Goal: Transaction & Acquisition: Purchase product/service

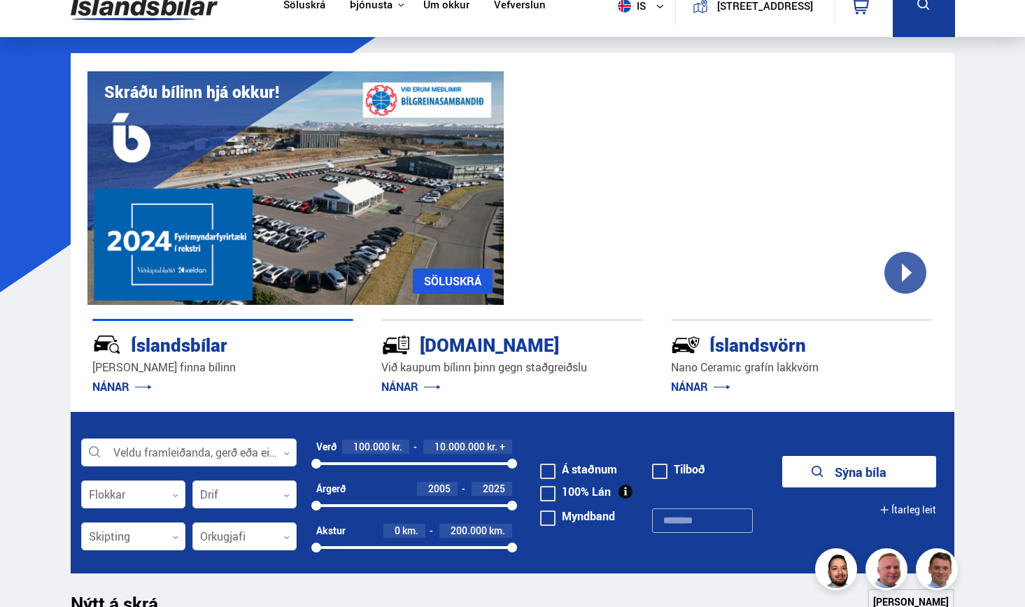
scroll to position [97, 0]
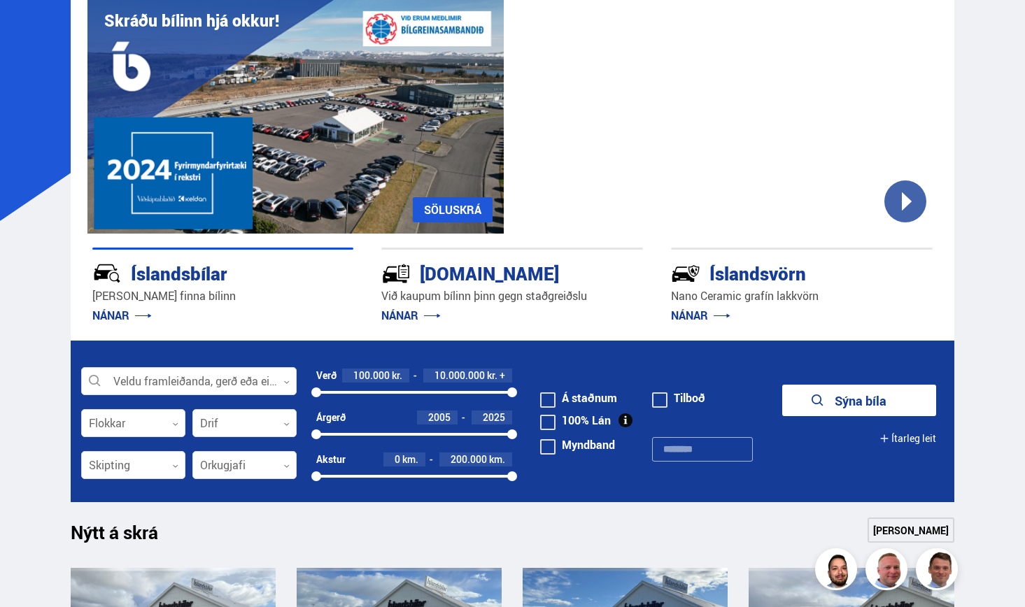
click at [549, 397] on span at bounding box center [547, 400] width 15 height 15
click at [860, 394] on button "[STREET_ADDRESS]" at bounding box center [859, 400] width 154 height 31
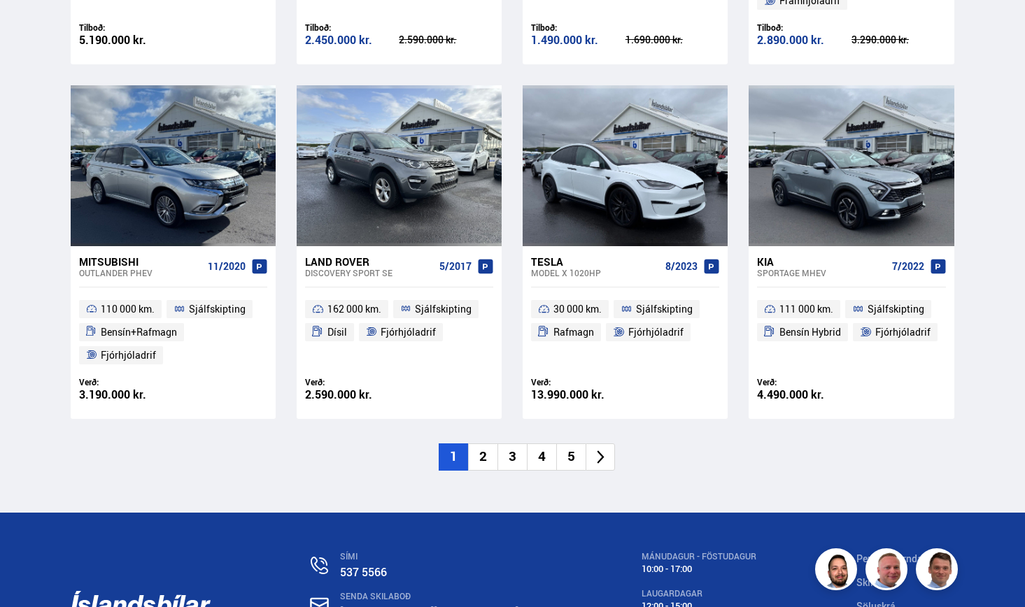
scroll to position [1952, 0]
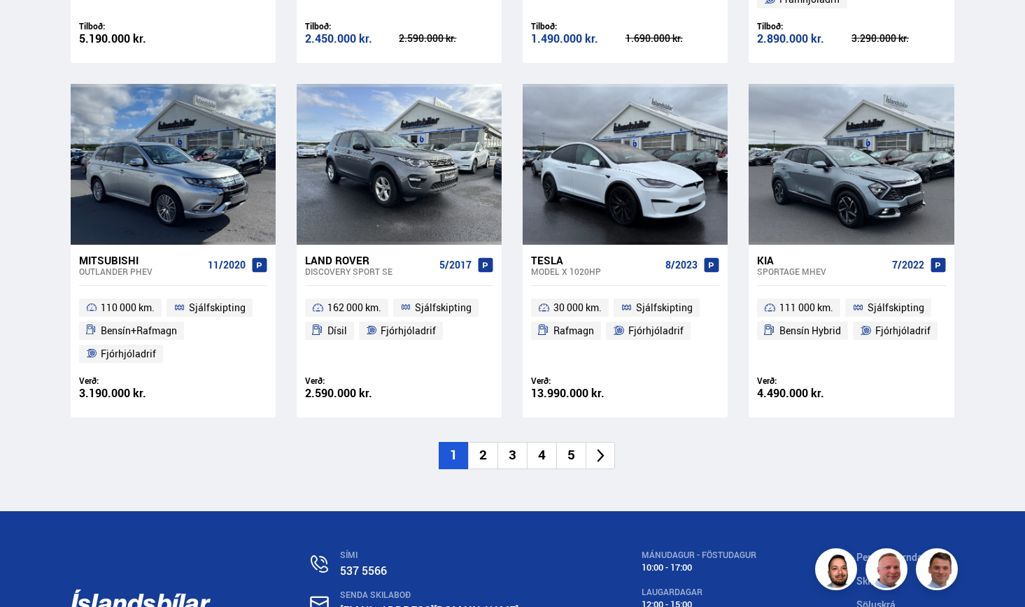
click at [574, 443] on li "5" at bounding box center [570, 455] width 29 height 27
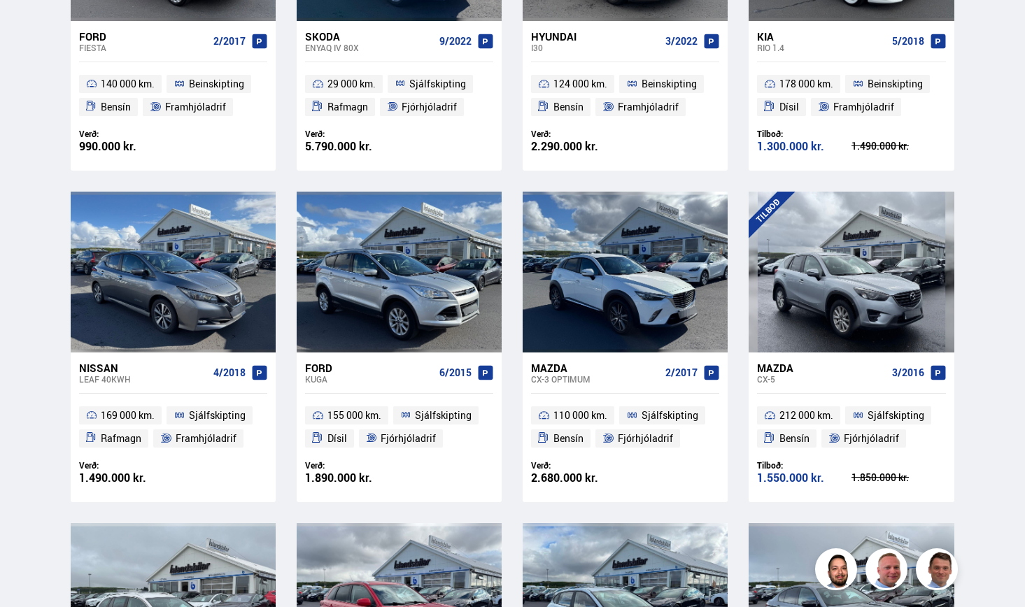
scroll to position [0, 0]
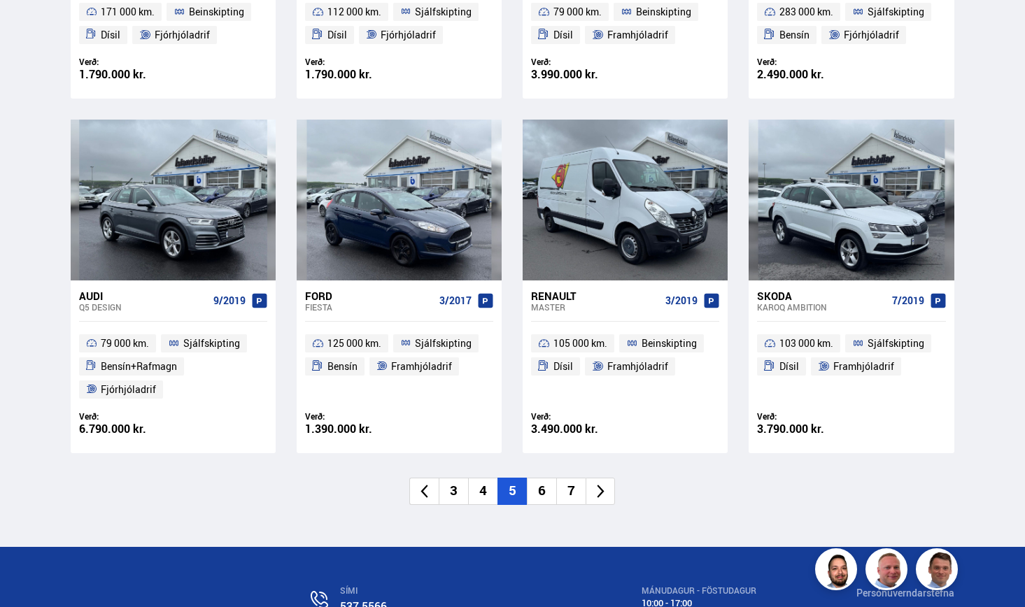
scroll to position [1918, 0]
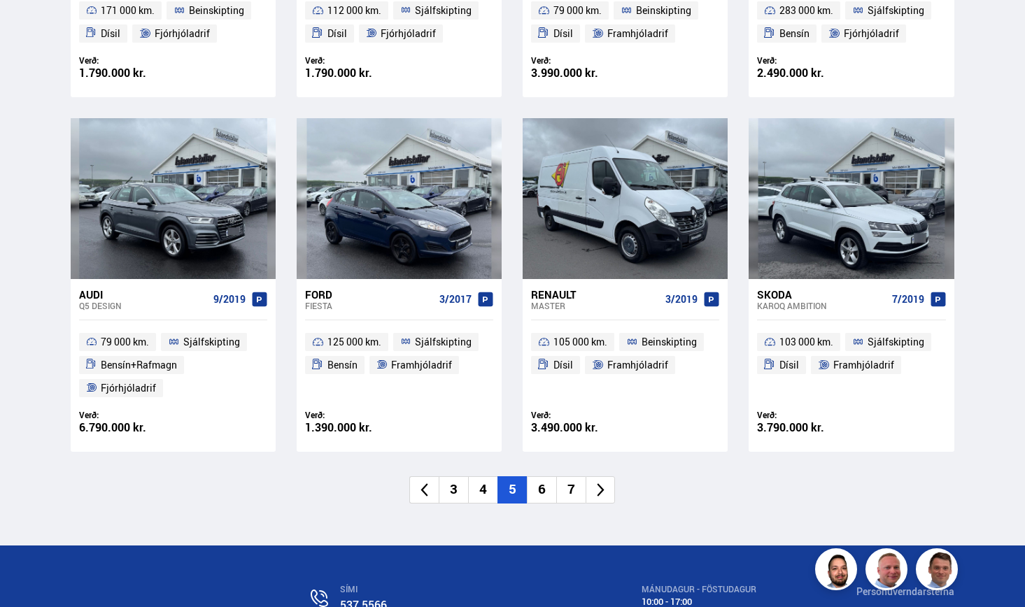
click at [600, 482] on icon at bounding box center [601, 490] width 16 height 16
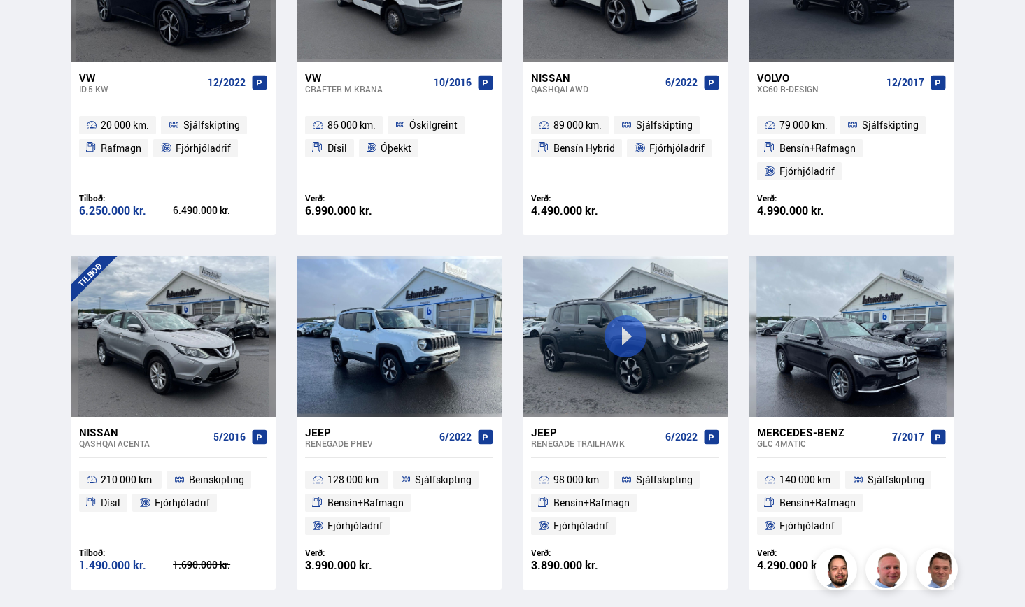
scroll to position [0, 0]
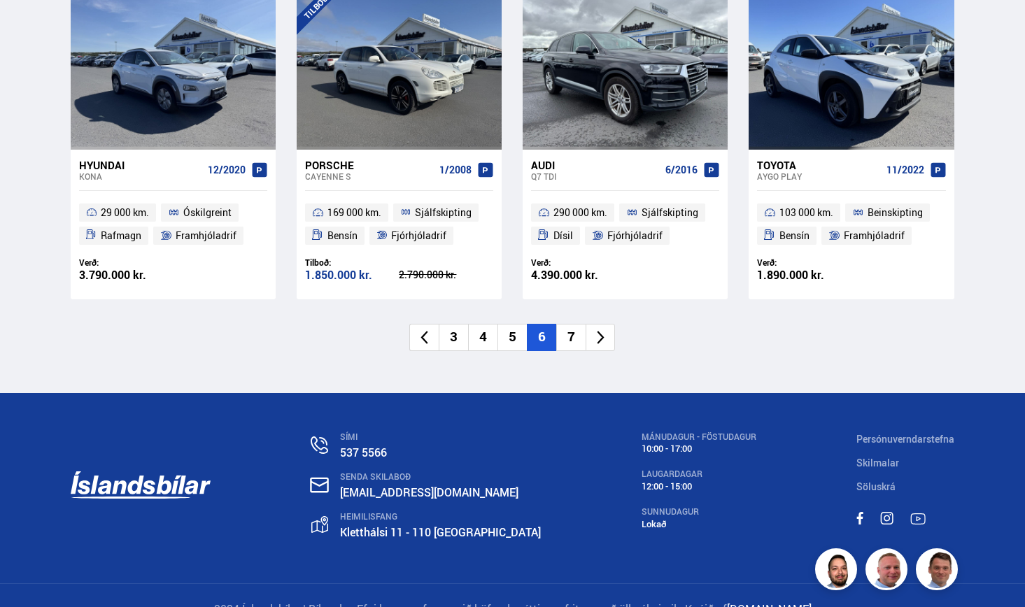
scroll to position [2126, 0]
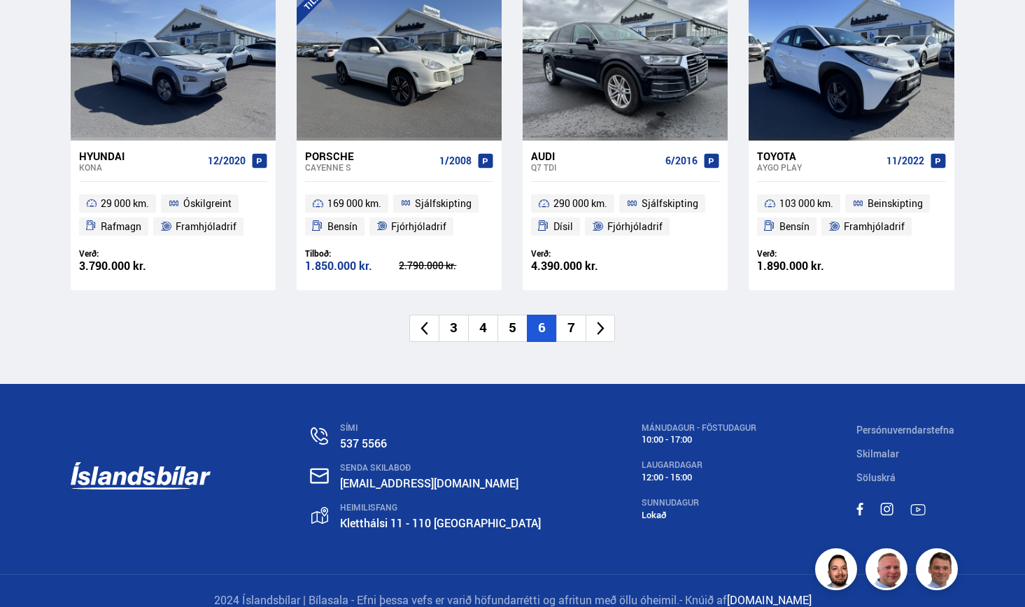
click at [568, 318] on li "7" at bounding box center [570, 328] width 29 height 27
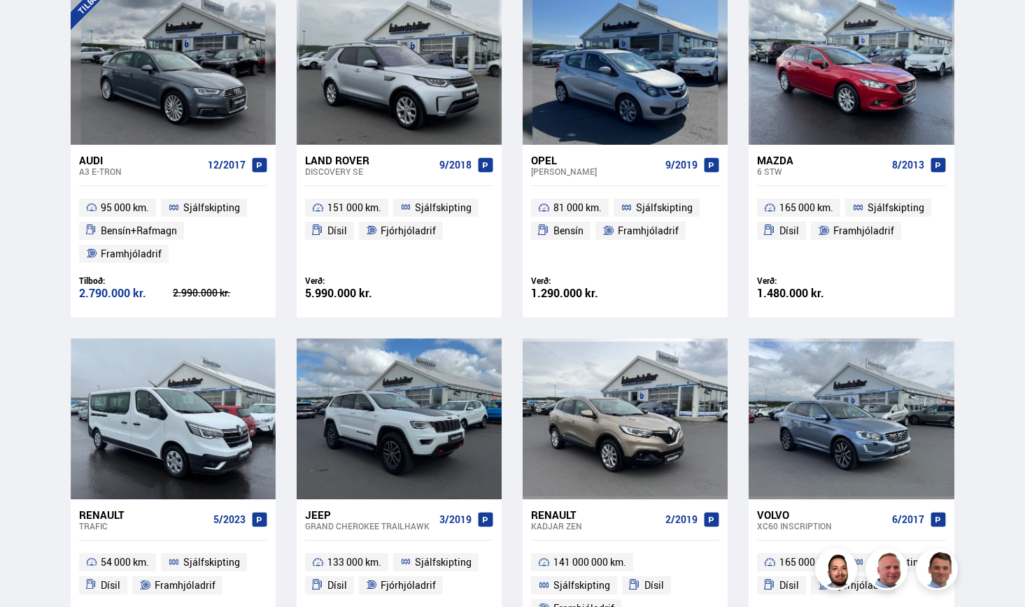
scroll to position [0, 0]
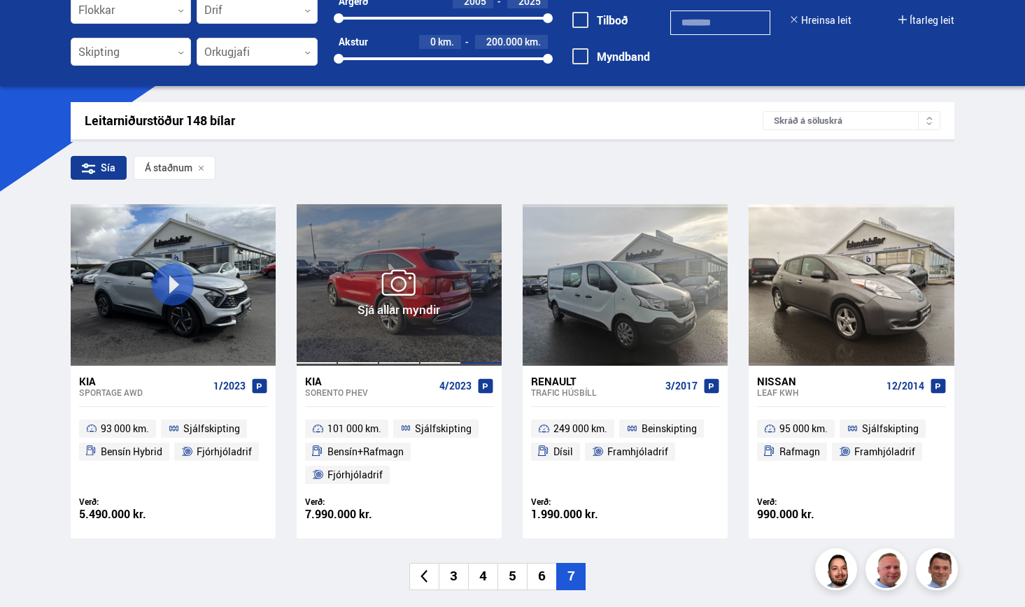
scroll to position [136, 0]
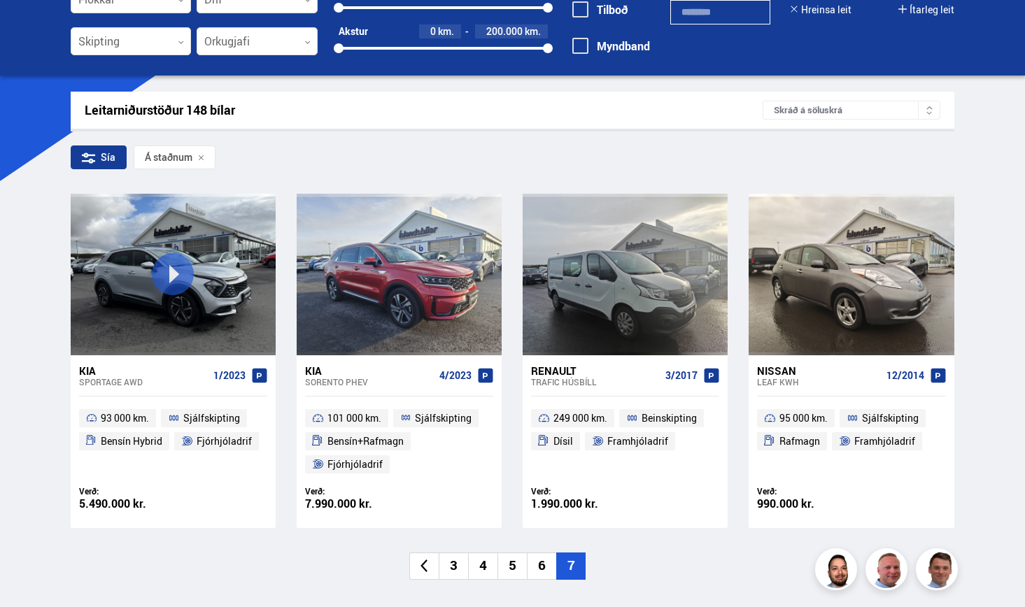
click at [93, 156] on icon at bounding box center [88, 157] width 13 height 13
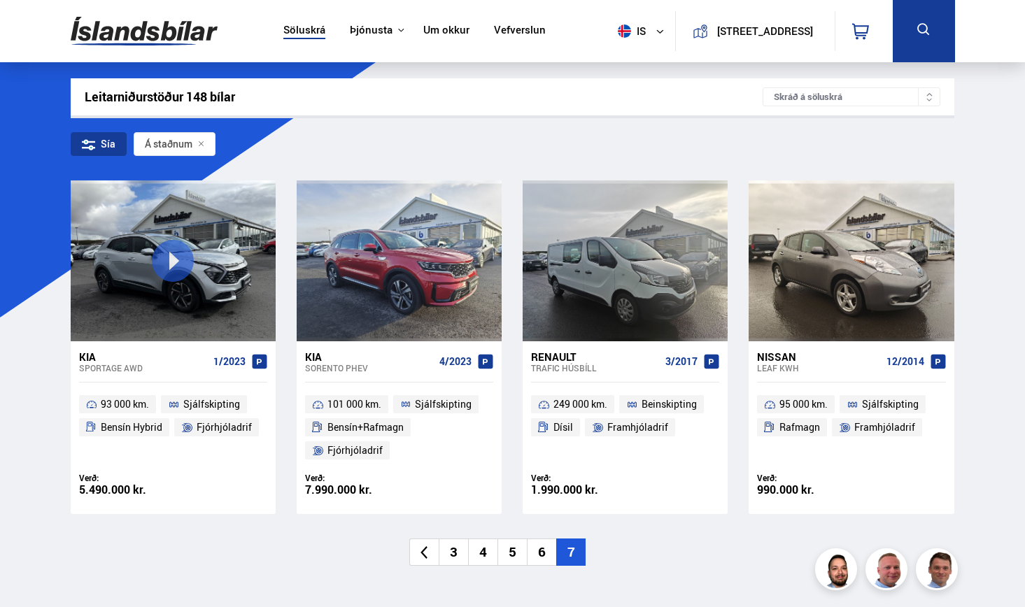
click at [107, 147] on div "Sía" at bounding box center [99, 144] width 56 height 24
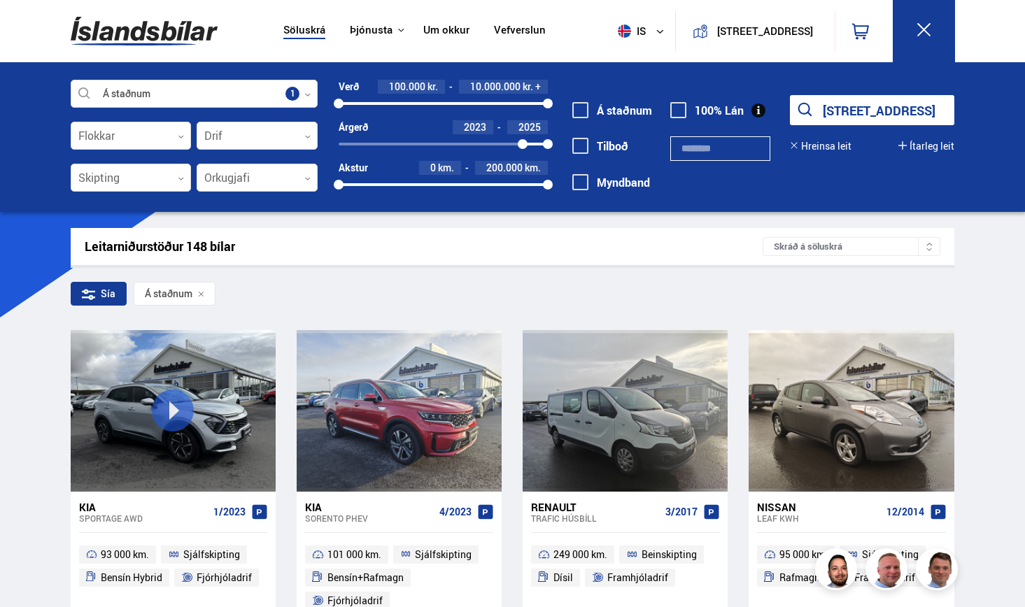
drag, startPoint x: 341, startPoint y: 141, endPoint x: 523, endPoint y: 143, distance: 181.9
click at [523, 143] on div at bounding box center [523, 144] width 10 height 10
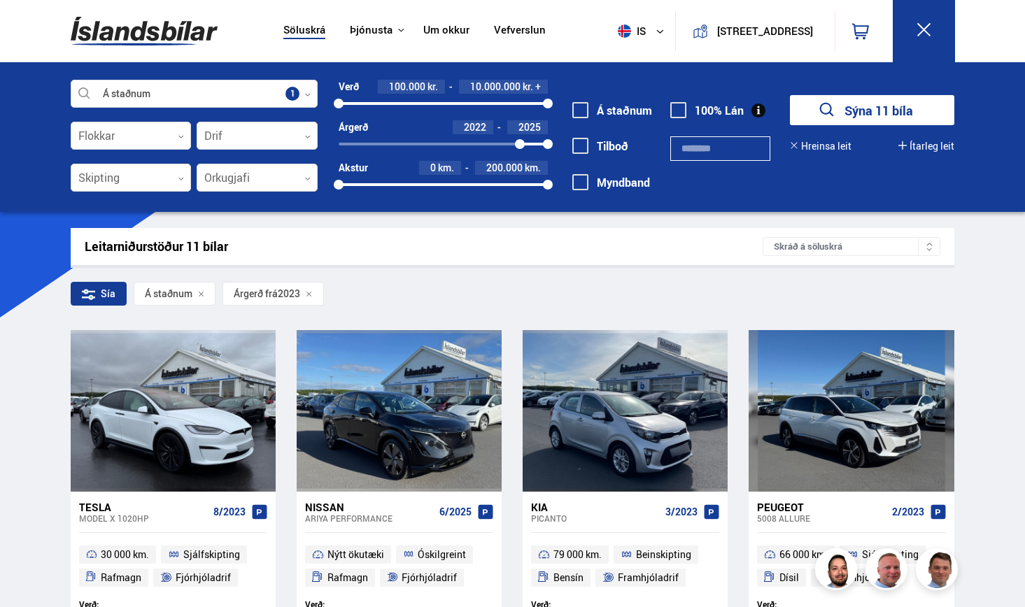
click at [520, 144] on div at bounding box center [520, 144] width 10 height 10
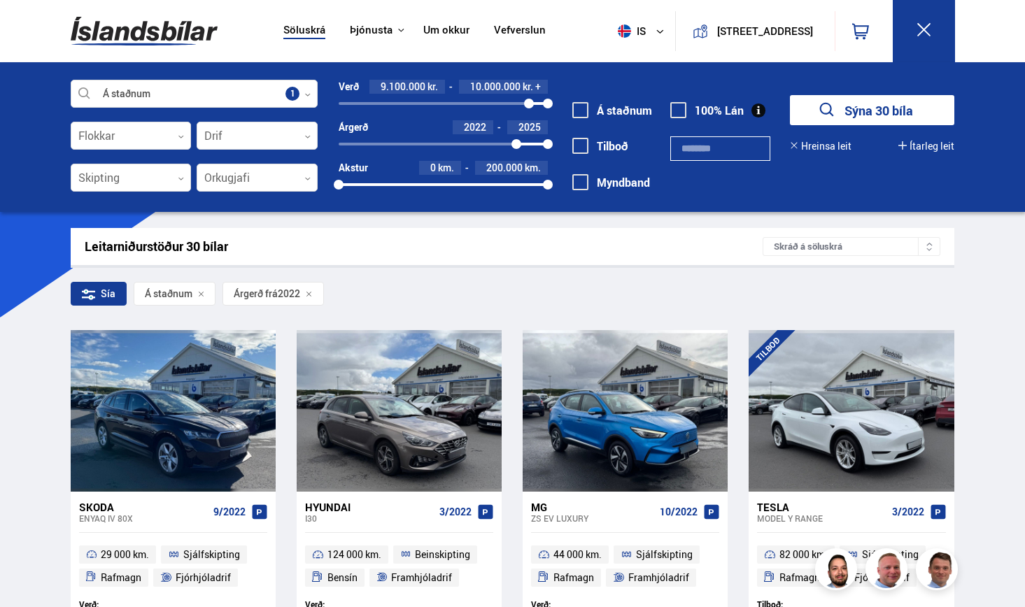
drag, startPoint x: 341, startPoint y: 100, endPoint x: 529, endPoint y: 99, distance: 188.2
click at [529, 99] on div at bounding box center [529, 104] width 10 height 10
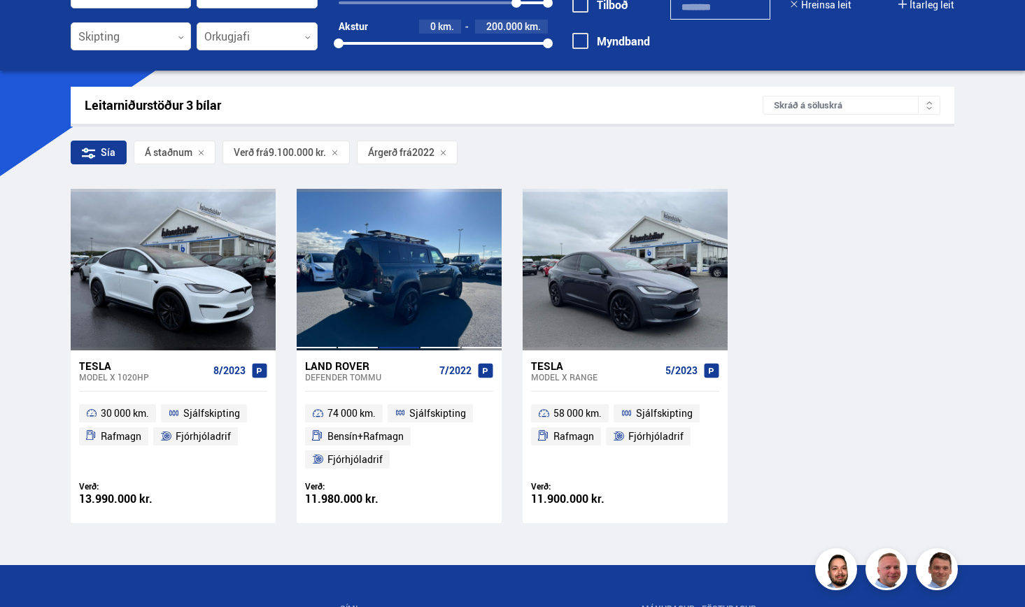
scroll to position [144, 0]
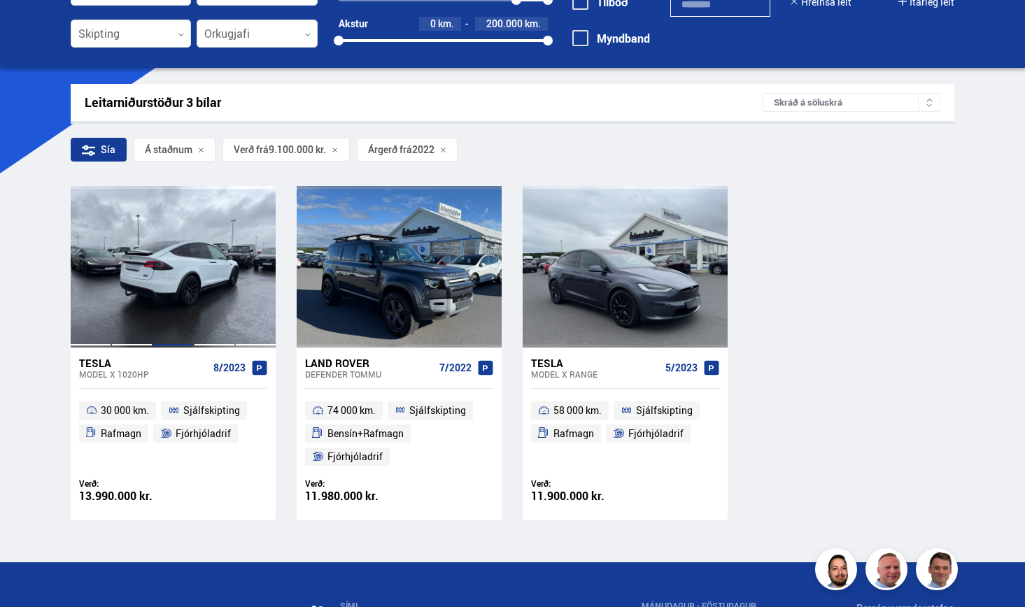
click at [166, 283] on div at bounding box center [173, 266] width 41 height 161
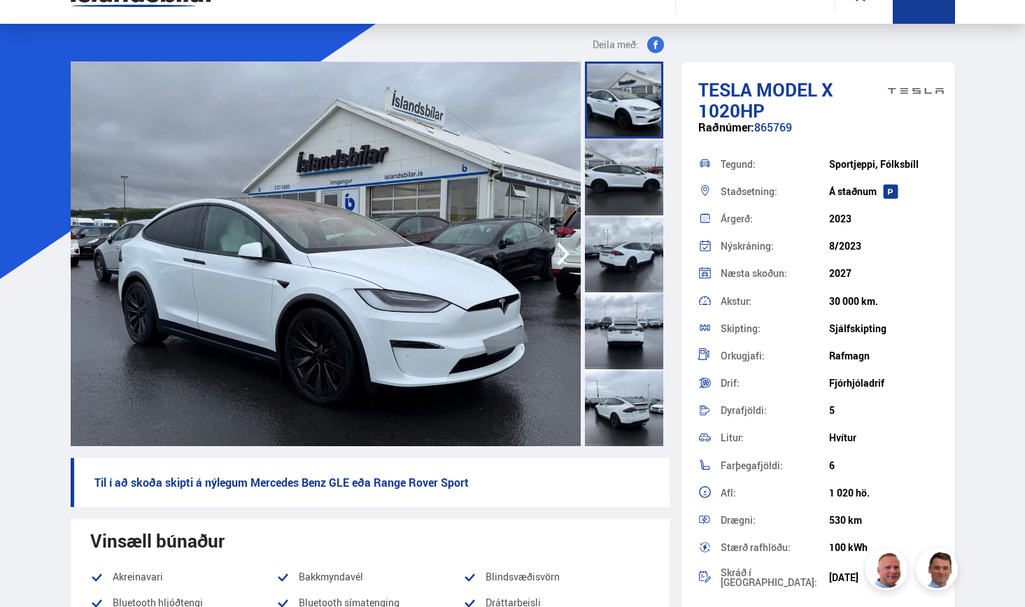
scroll to position [45, 0]
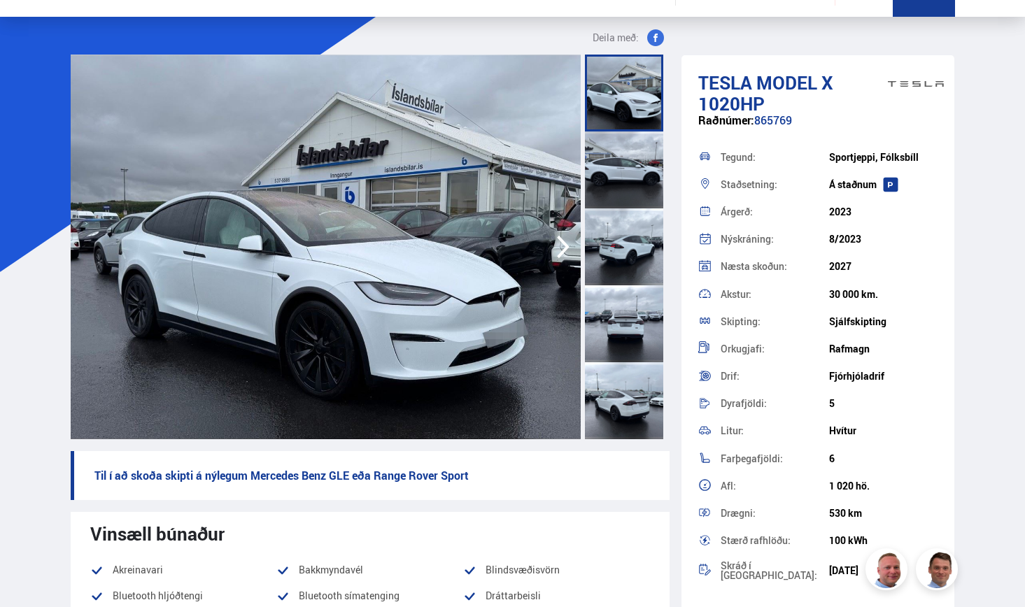
click at [352, 309] on img at bounding box center [326, 247] width 511 height 385
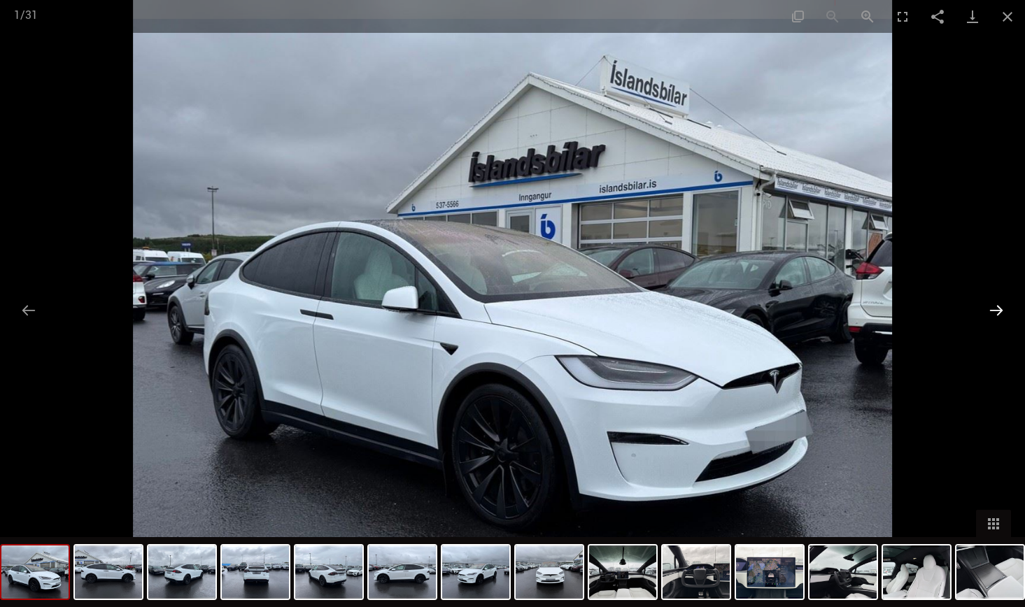
click at [994, 306] on button "Next slide" at bounding box center [996, 310] width 29 height 27
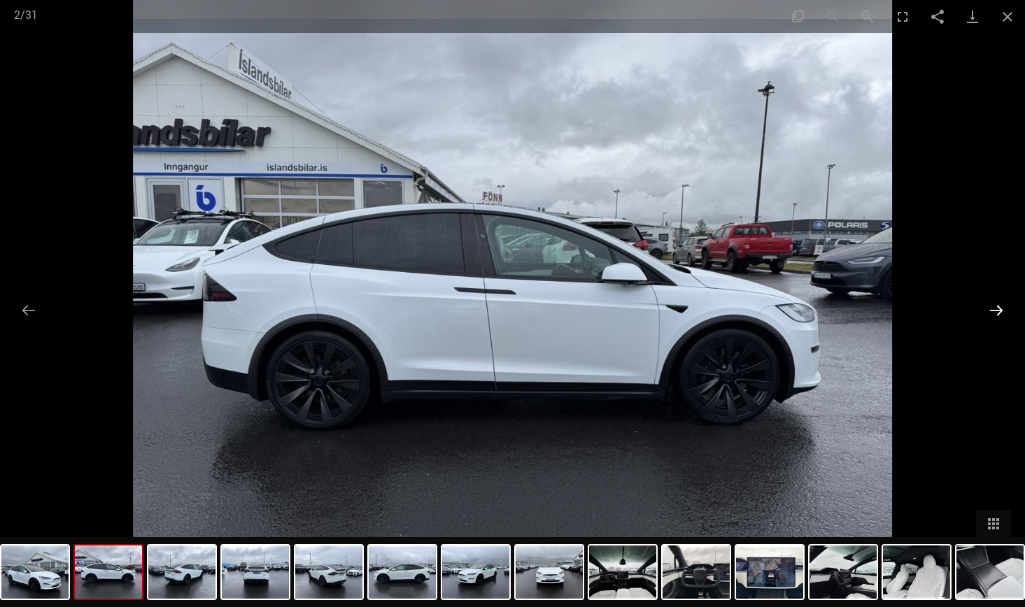
click at [994, 306] on button "Next slide" at bounding box center [996, 310] width 29 height 27
click at [997, 311] on button "Next slide" at bounding box center [996, 310] width 29 height 27
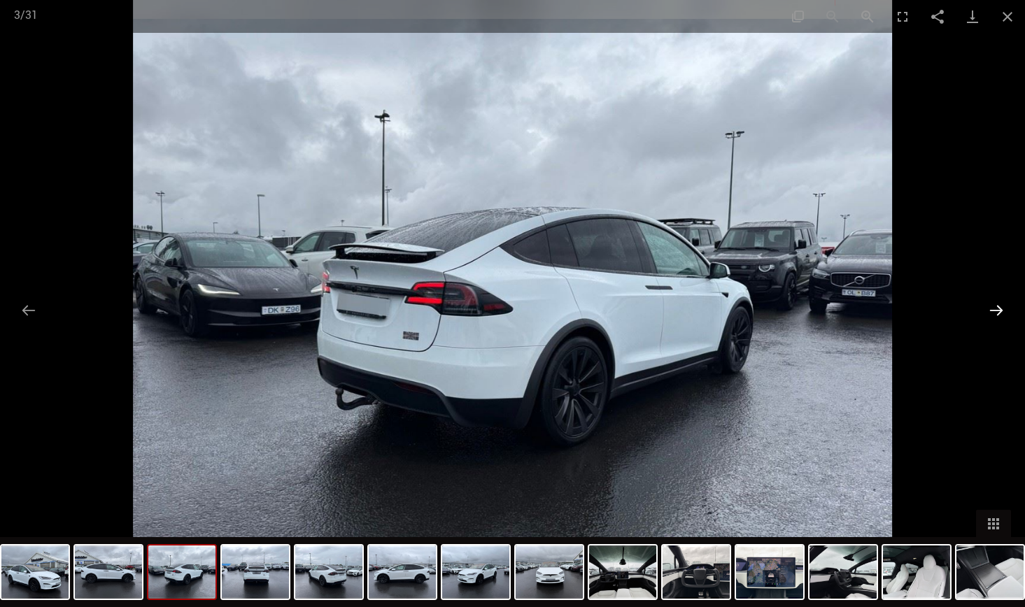
click at [997, 311] on button "Next slide" at bounding box center [996, 310] width 29 height 27
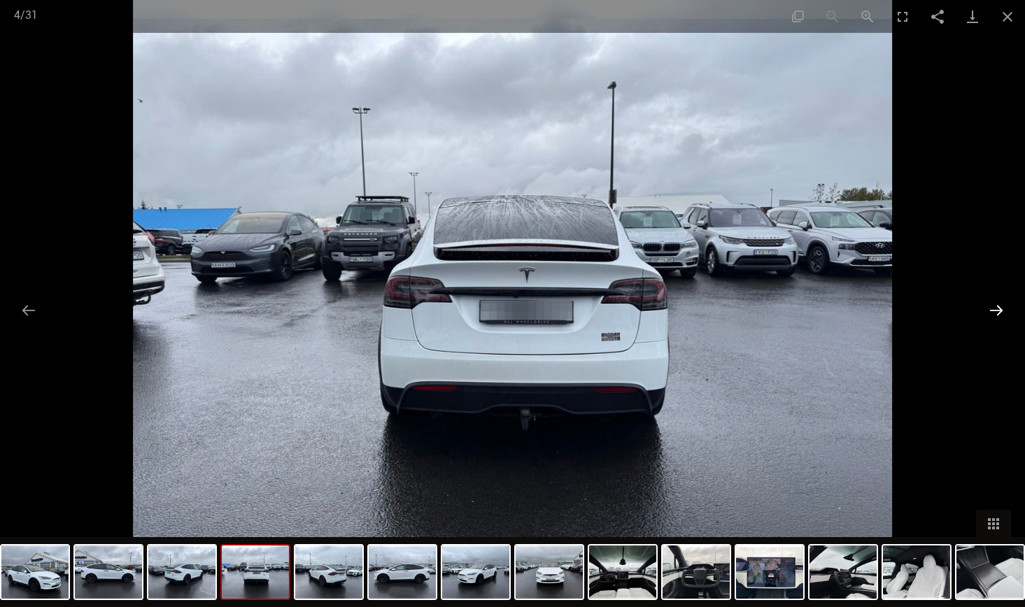
click at [997, 311] on button "Next slide" at bounding box center [996, 310] width 29 height 27
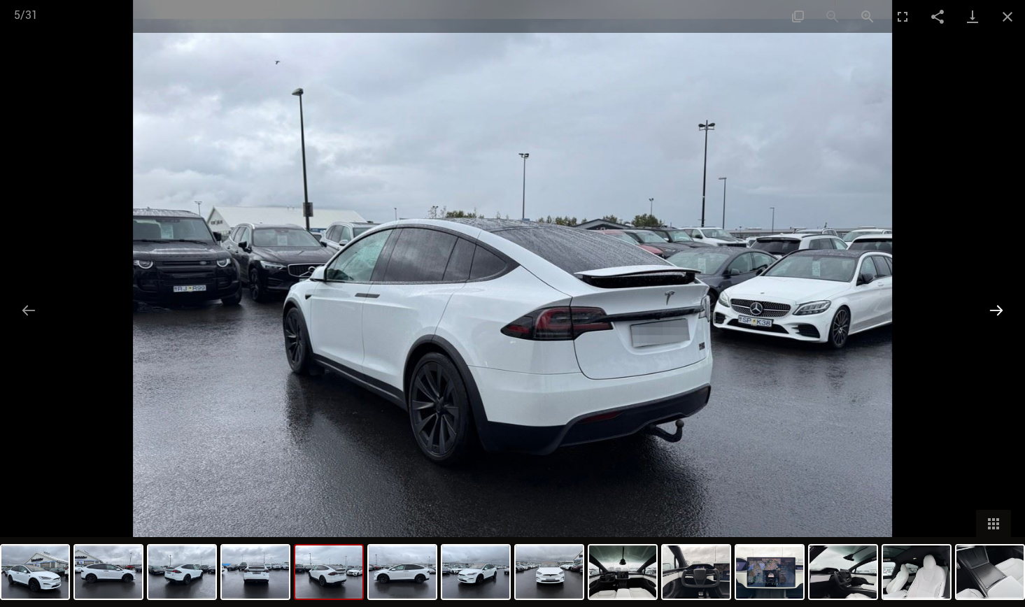
click at [997, 311] on button "Next slide" at bounding box center [996, 310] width 29 height 27
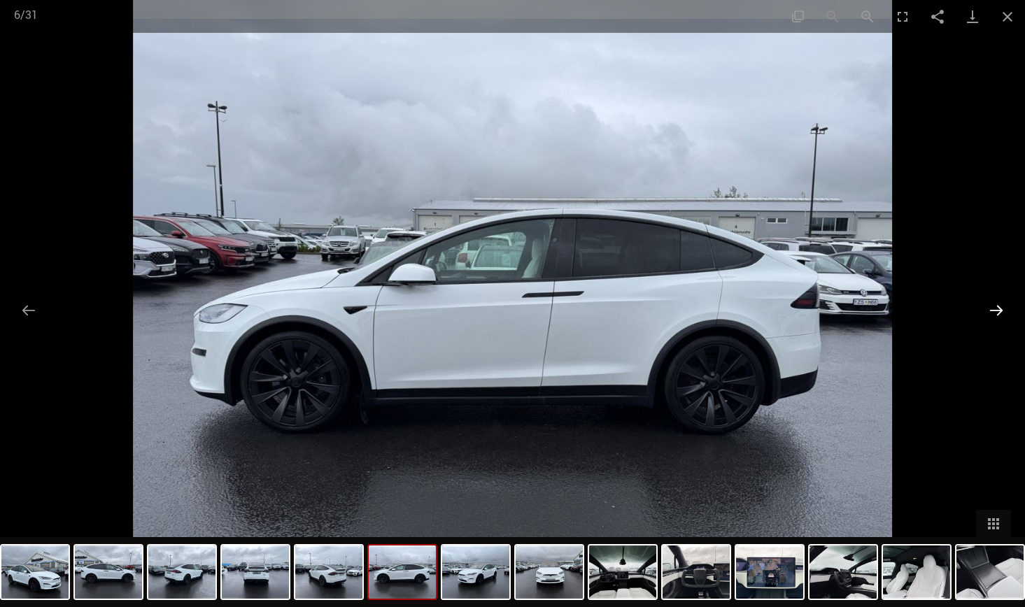
click at [997, 311] on button "Next slide" at bounding box center [996, 310] width 29 height 27
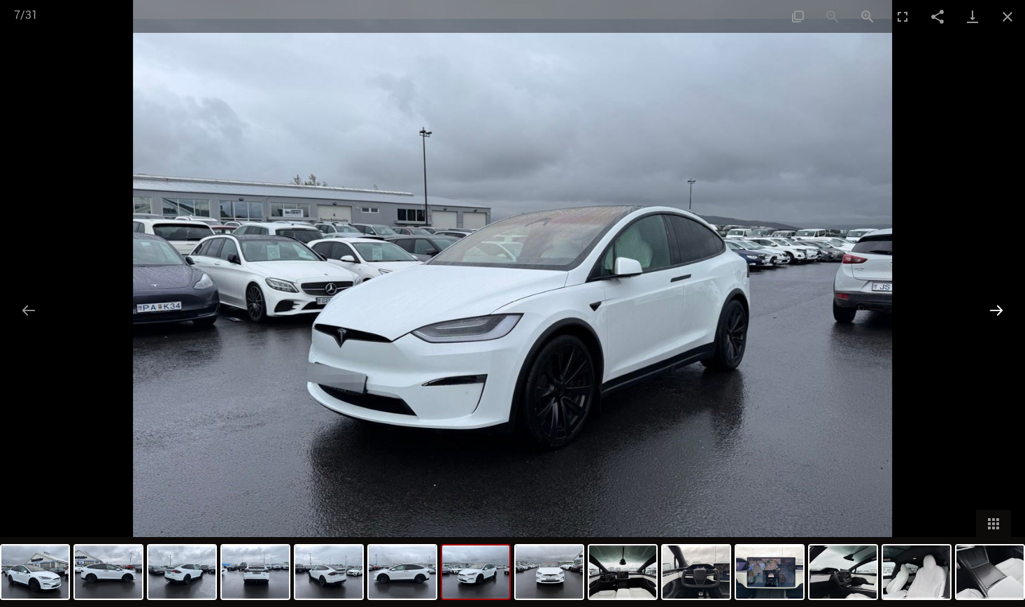
click at [997, 311] on button "Next slide" at bounding box center [996, 310] width 29 height 27
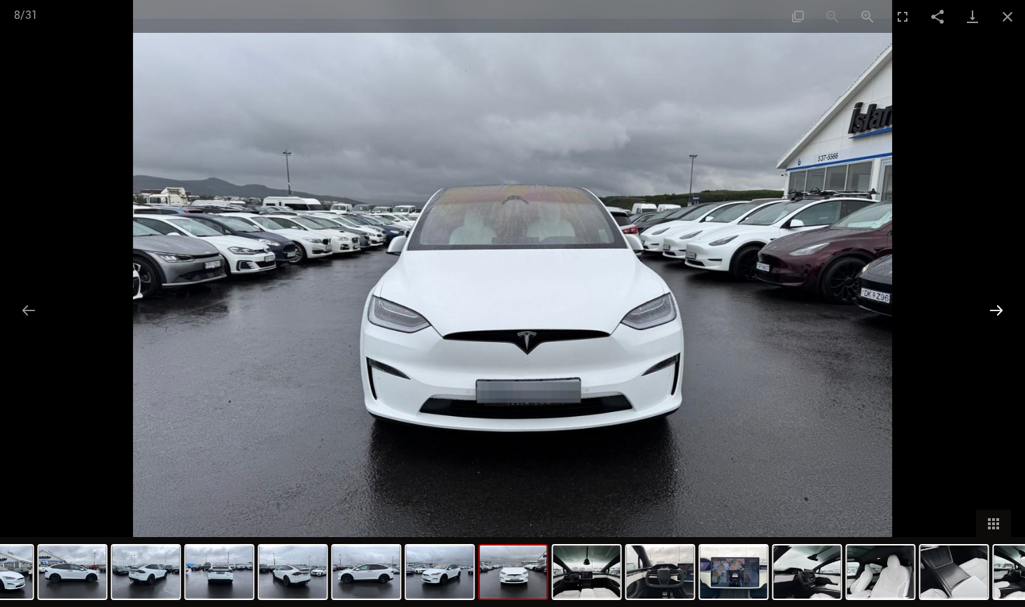
click at [997, 311] on button "Next slide" at bounding box center [996, 310] width 29 height 27
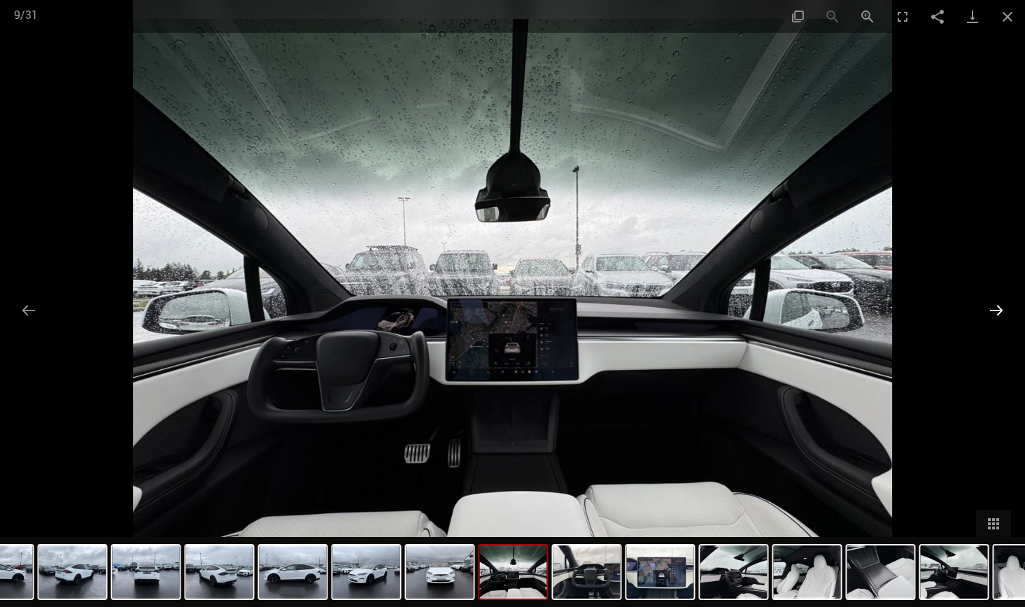
click at [997, 311] on button "Next slide" at bounding box center [996, 310] width 29 height 27
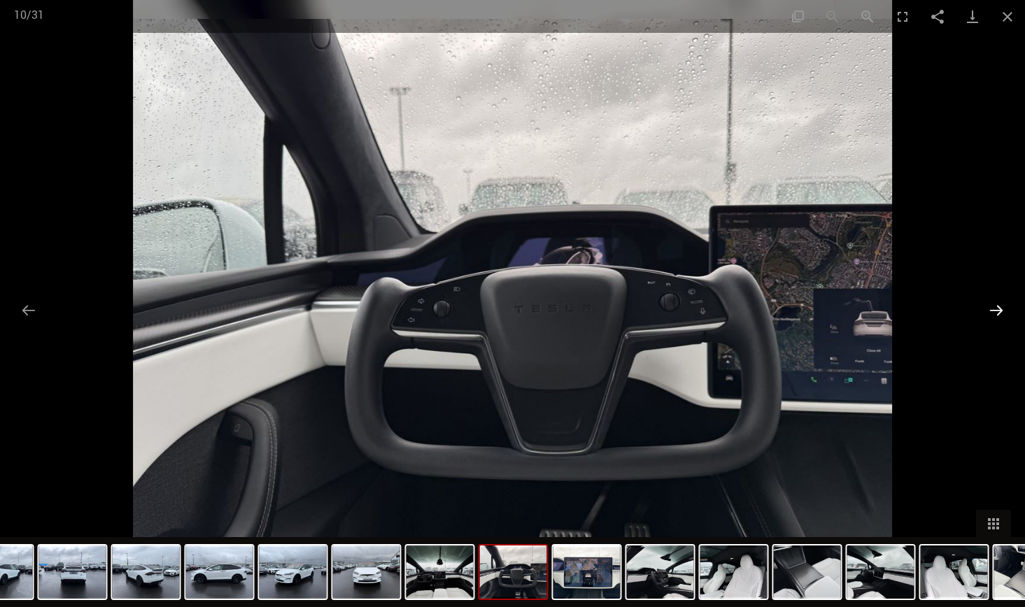
click at [997, 311] on button "Next slide" at bounding box center [996, 310] width 29 height 27
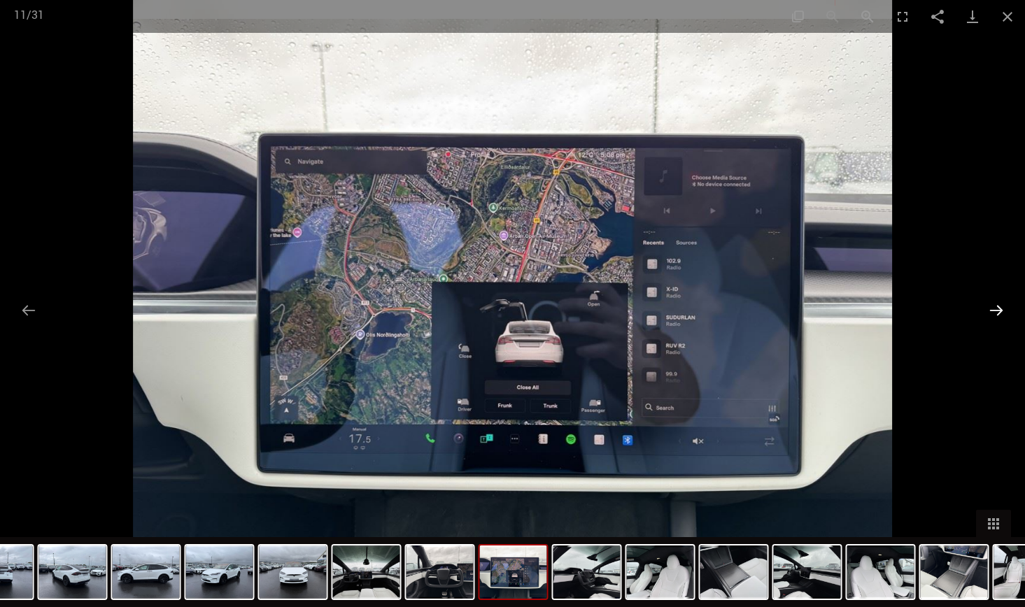
click at [997, 311] on button "Next slide" at bounding box center [996, 310] width 29 height 27
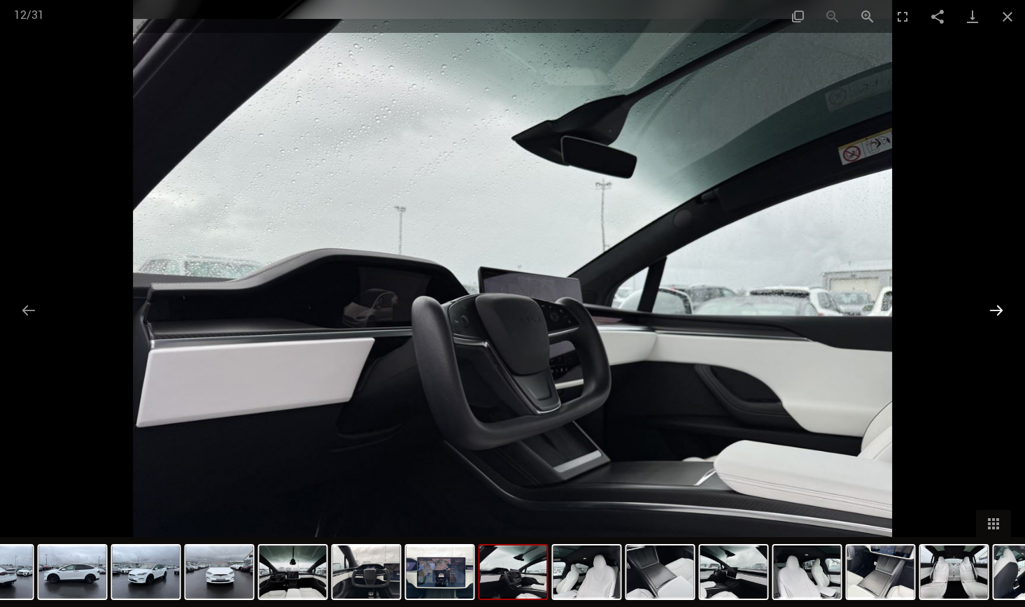
click at [997, 311] on button "Next slide" at bounding box center [996, 310] width 29 height 27
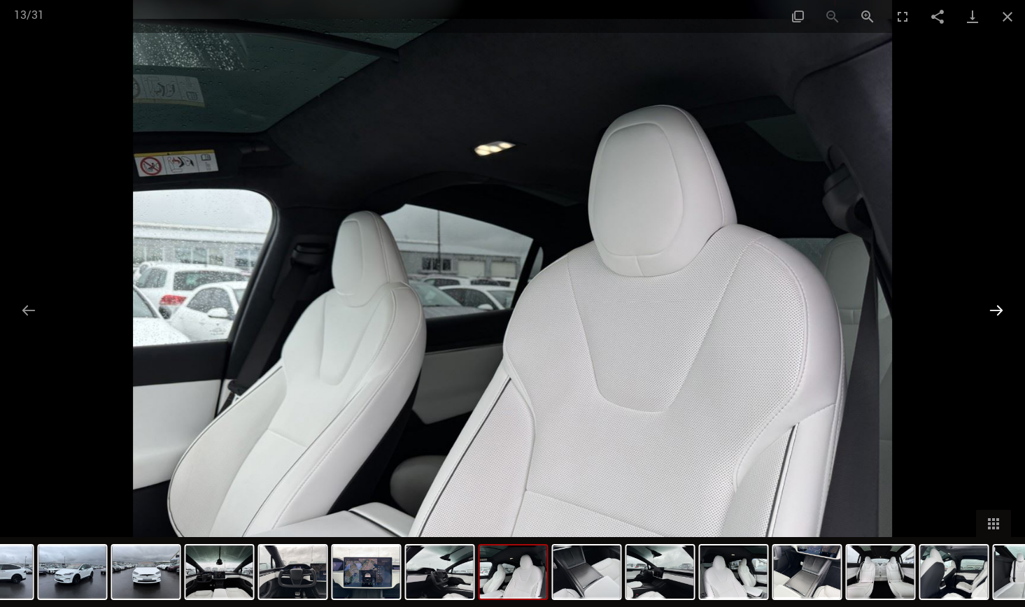
click at [997, 311] on button "Next slide" at bounding box center [996, 310] width 29 height 27
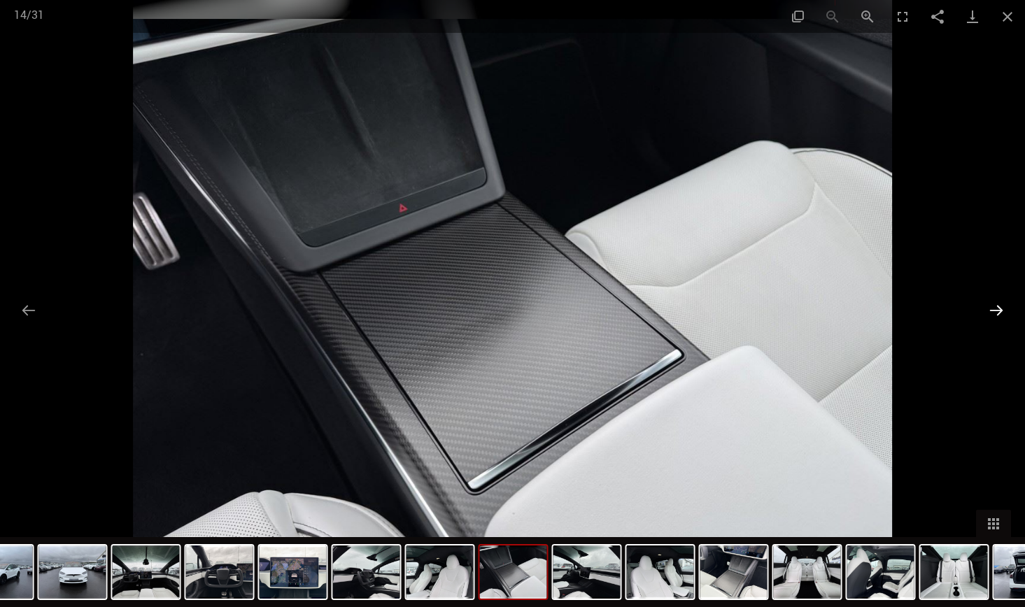
click at [997, 311] on button "Next slide" at bounding box center [996, 310] width 29 height 27
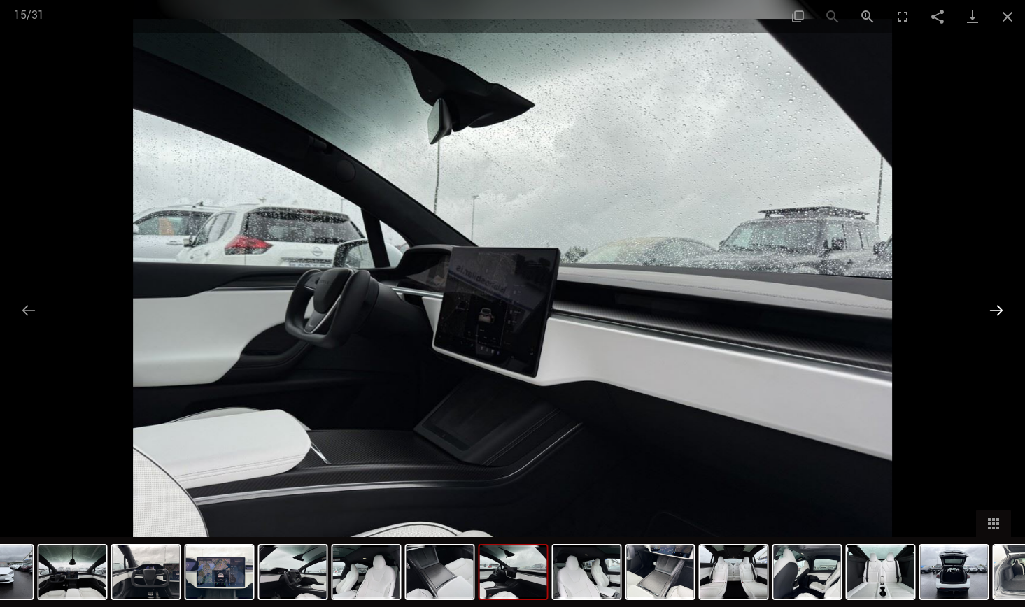
click at [997, 311] on button "Next slide" at bounding box center [996, 310] width 29 height 27
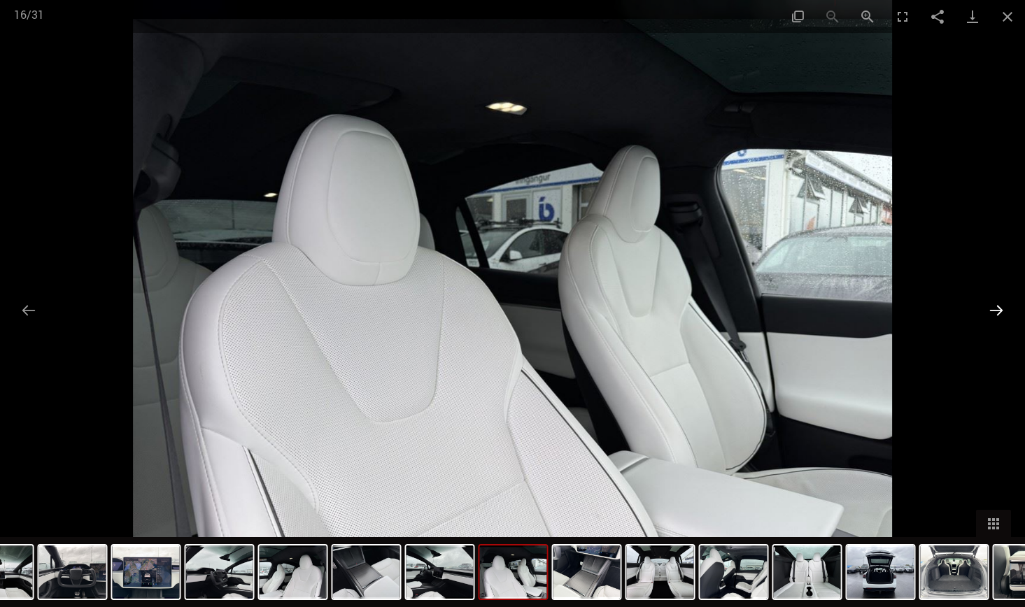
click at [997, 311] on button "Next slide" at bounding box center [996, 310] width 29 height 27
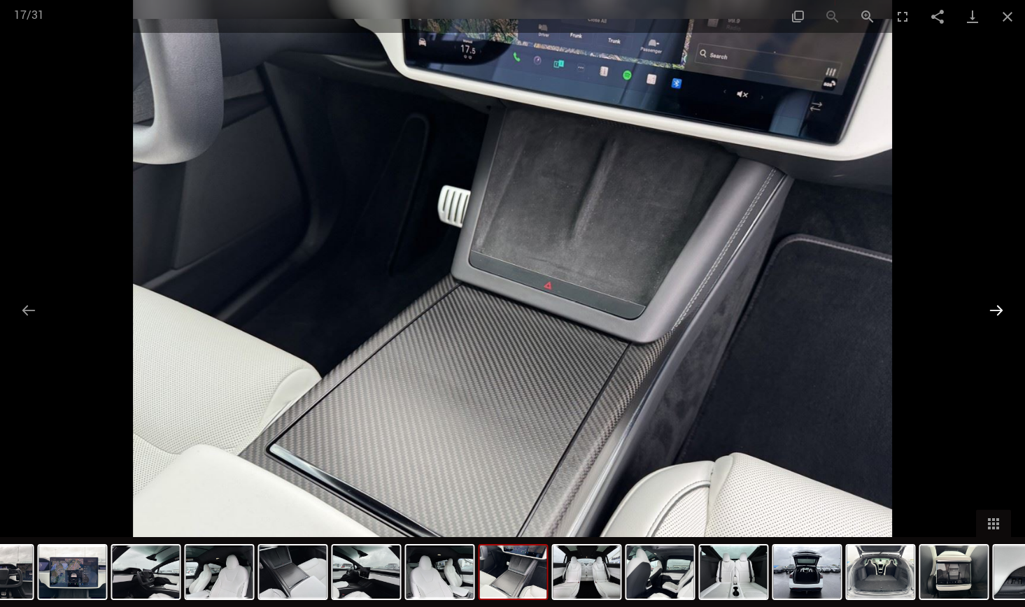
click at [997, 311] on button "Next slide" at bounding box center [996, 310] width 29 height 27
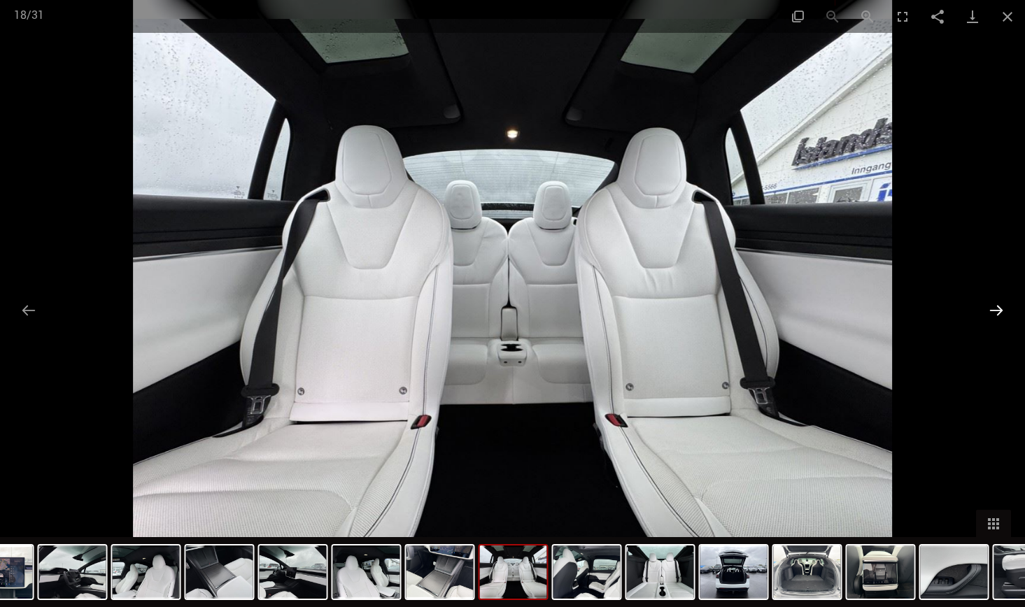
click at [997, 311] on button "Next slide" at bounding box center [996, 310] width 29 height 27
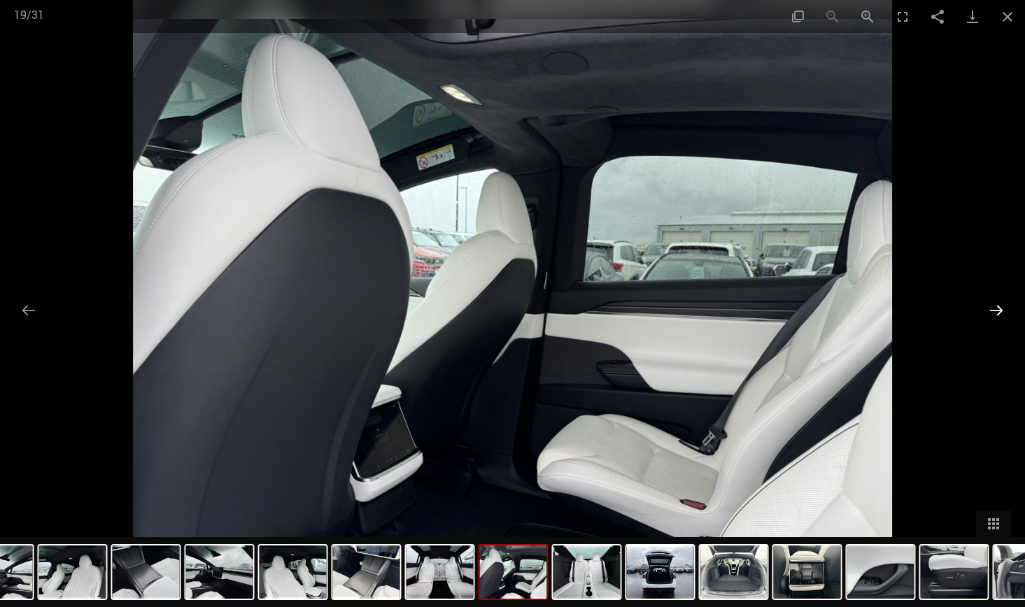
click at [997, 311] on button "Next slide" at bounding box center [996, 310] width 29 height 27
